Goal: Task Accomplishment & Management: Use online tool/utility

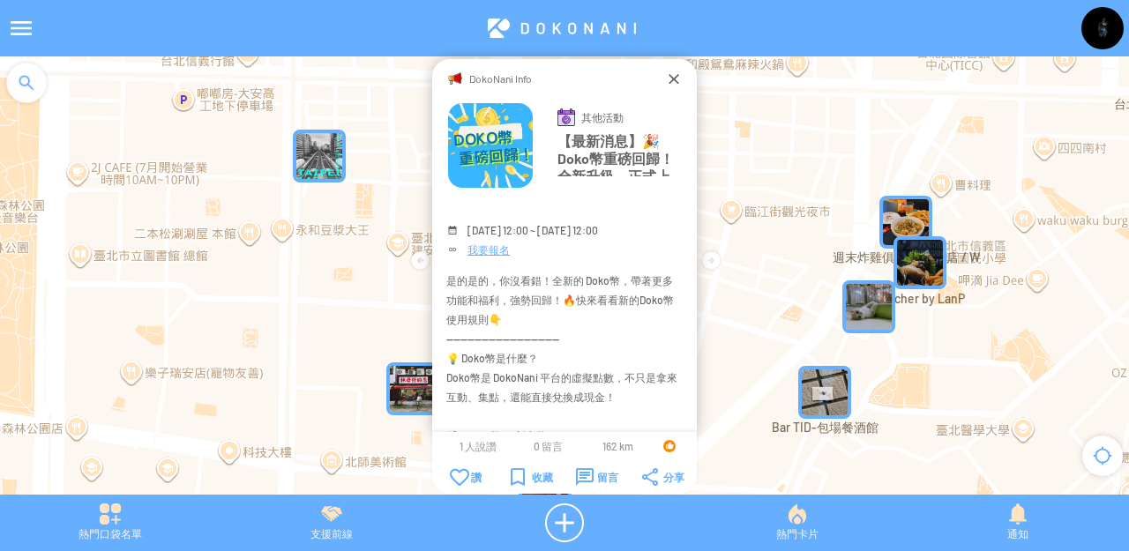
click at [1100, 22] on img at bounding box center [1102, 28] width 42 height 42
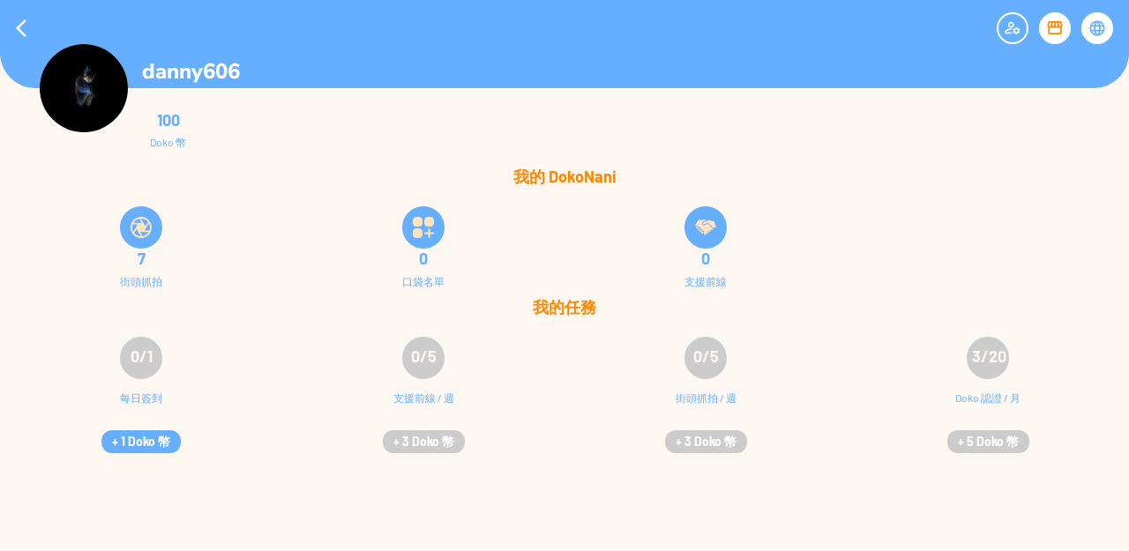
click at [1100, 31] on div at bounding box center [1097, 28] width 32 height 32
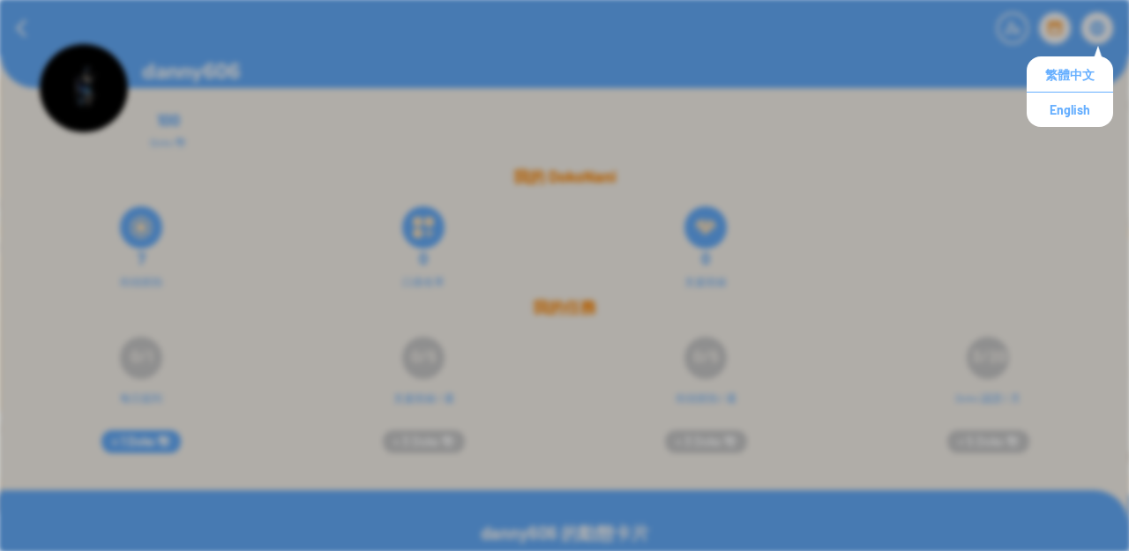
click at [195, 212] on div "7 街頭抓拍" at bounding box center [141, 245] width 282 height 106
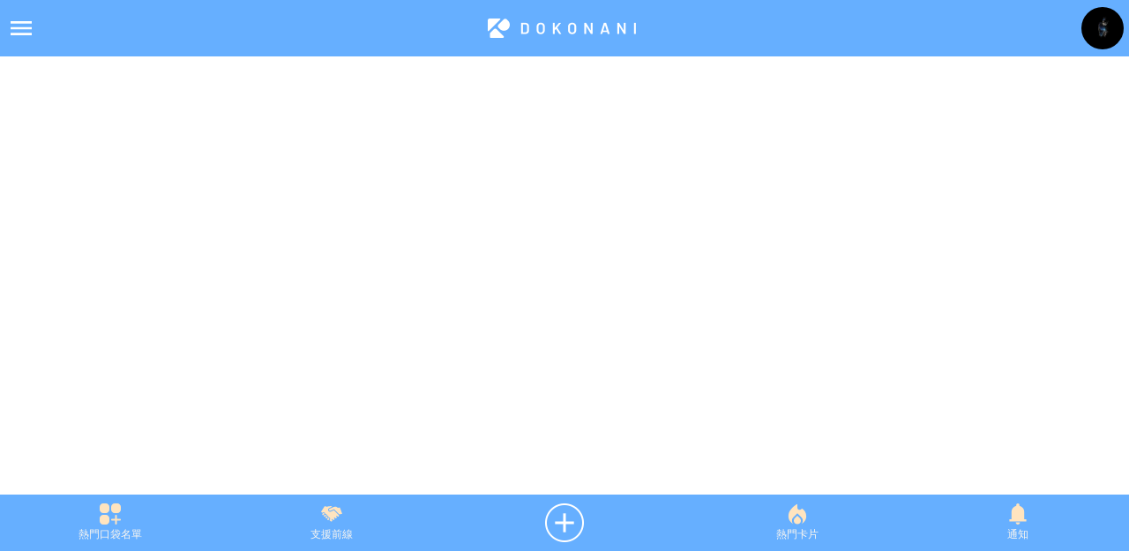
click at [1092, 33] on img at bounding box center [1102, 28] width 42 height 42
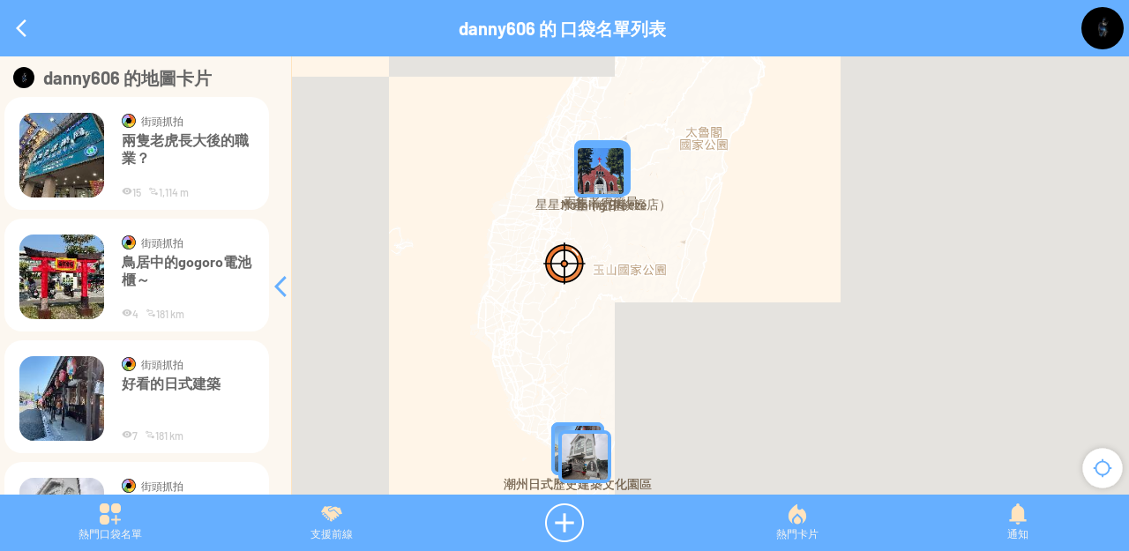
click at [1091, 40] on img at bounding box center [1102, 28] width 42 height 42
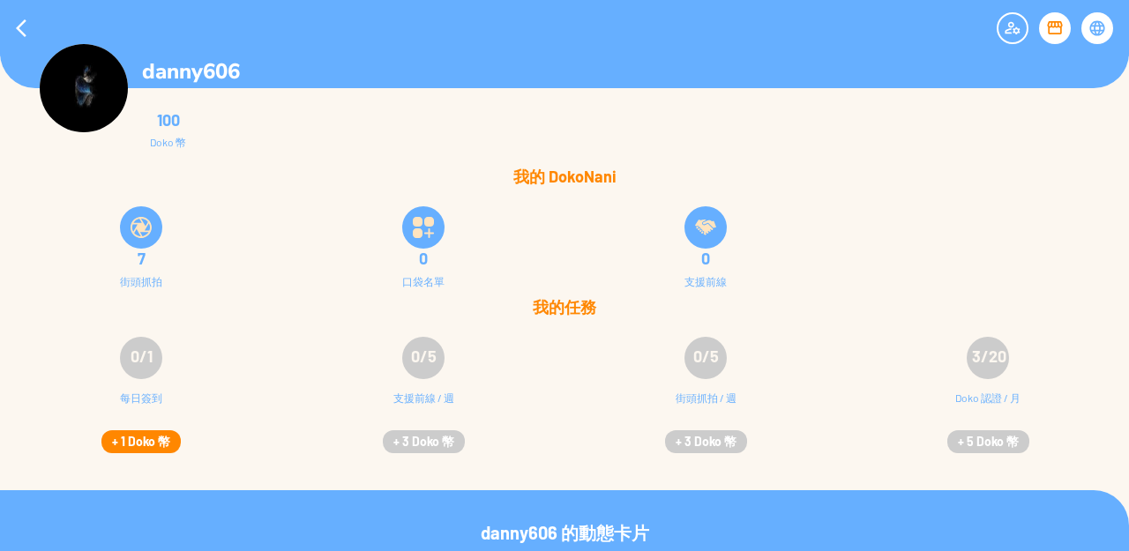
click at [151, 438] on button "+ 1 Doko 幣" at bounding box center [140, 441] width 79 height 23
